Goal: Navigation & Orientation: Find specific page/section

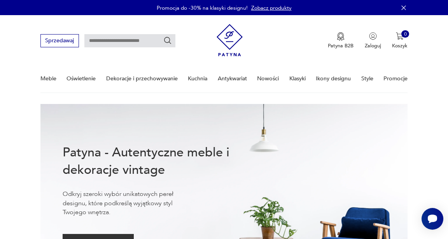
scroll to position [1707, 0]
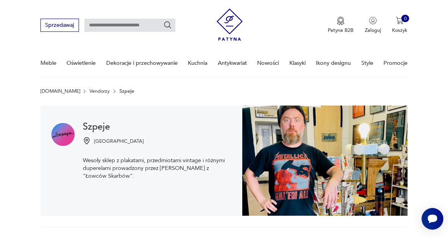
scroll to position [16, 0]
click at [237, 62] on link "Antykwariat" at bounding box center [232, 63] width 29 height 27
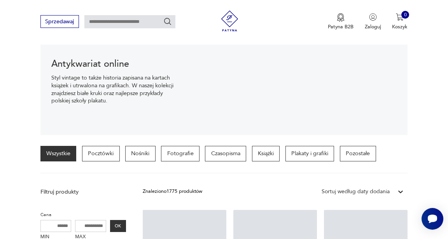
scroll to position [91, 0]
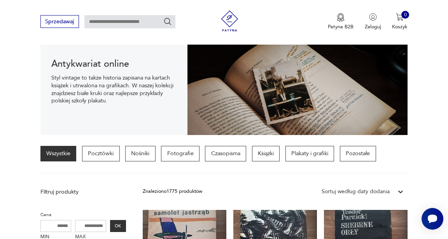
click at [234, 151] on p "Czasopisma" at bounding box center [225, 154] width 41 height 16
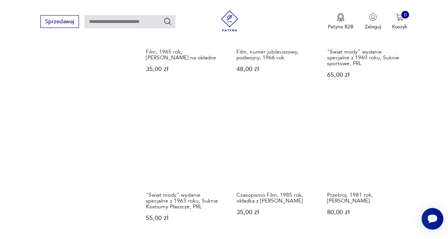
scroll to position [485, 0]
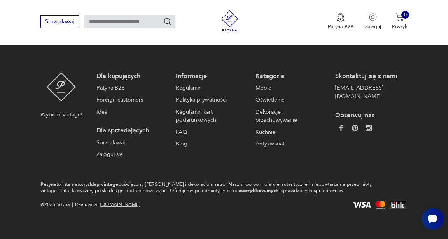
scroll to position [91, 0]
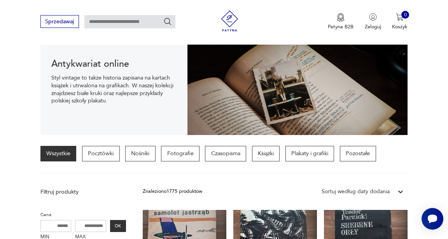
click at [364, 156] on p "Pozostałe" at bounding box center [358, 154] width 36 height 16
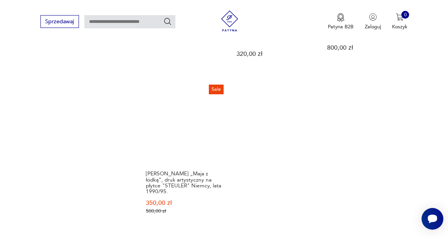
scroll to position [938, 0]
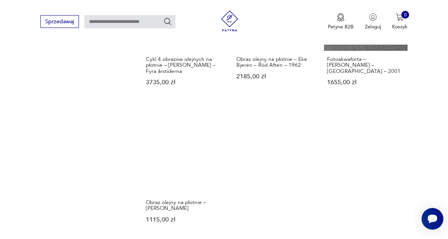
scroll to position [930, 0]
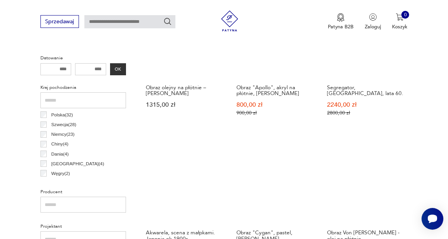
scroll to position [307, 0]
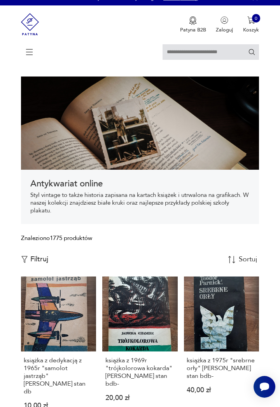
scroll to position [6, 0]
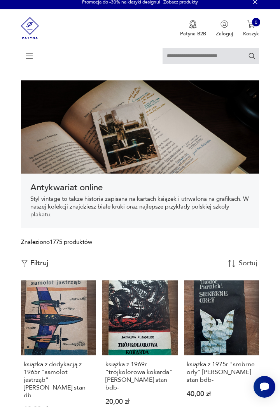
click at [0, 49] on nav "Sprzedawaj Patyna B2B Zaloguj 0 Koszyk Twój koszyk ( 0 ) Brak produktów w koszy…" at bounding box center [140, 39] width 280 height 61
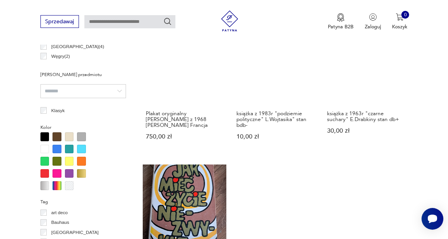
scroll to position [424, 0]
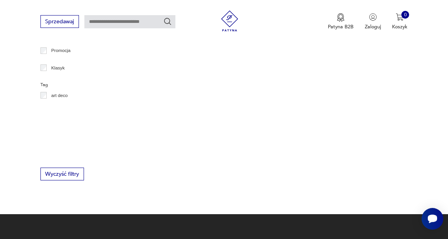
scroll to position [16, 0]
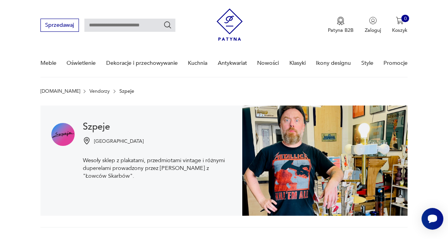
scroll to position [128, 0]
